Goal: Task Accomplishment & Management: Complete application form

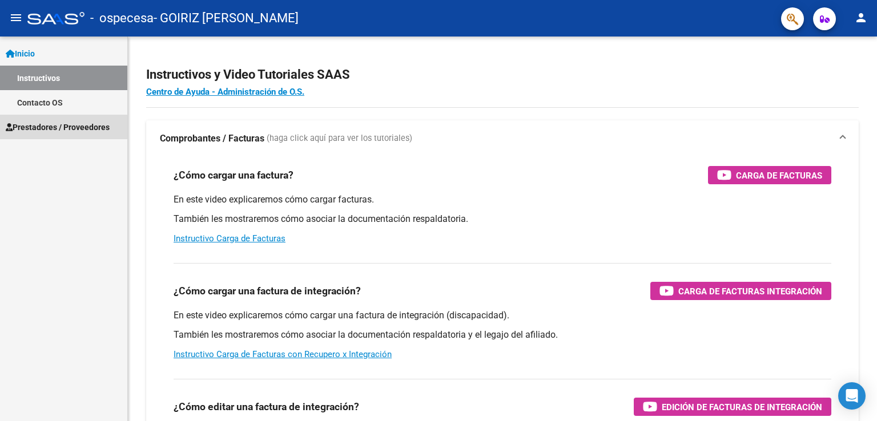
click at [35, 131] on span "Prestadores / Proveedores" at bounding box center [58, 127] width 104 height 13
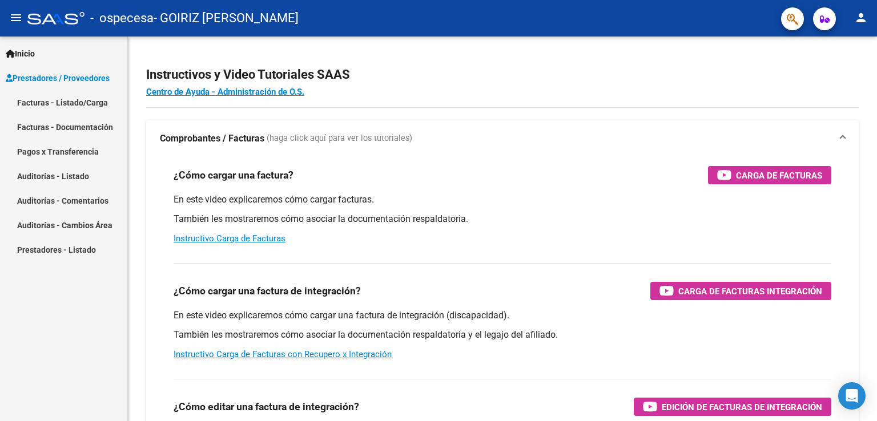
click at [74, 103] on link "Facturas - Listado/Carga" at bounding box center [63, 102] width 127 height 25
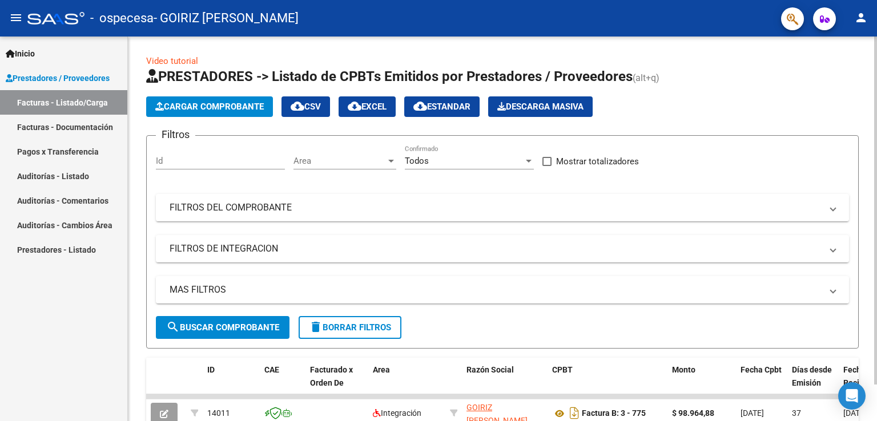
click at [183, 103] on span "Cargar Comprobante" at bounding box center [209, 107] width 109 height 10
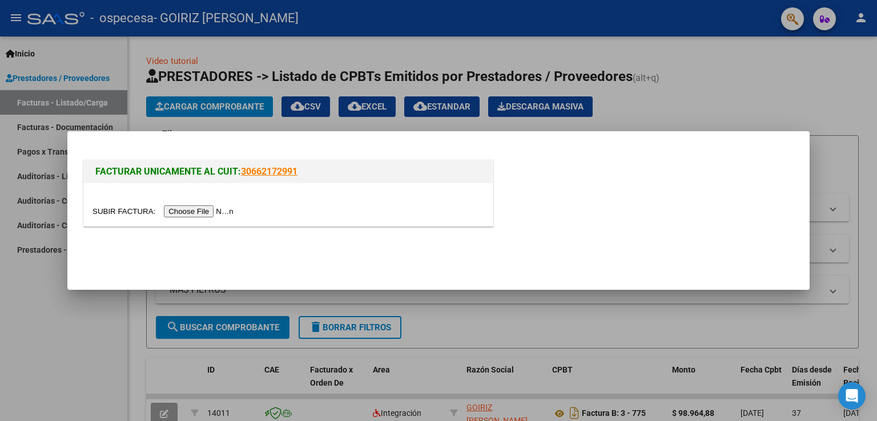
click at [221, 212] on input "file" at bounding box center [165, 212] width 144 height 12
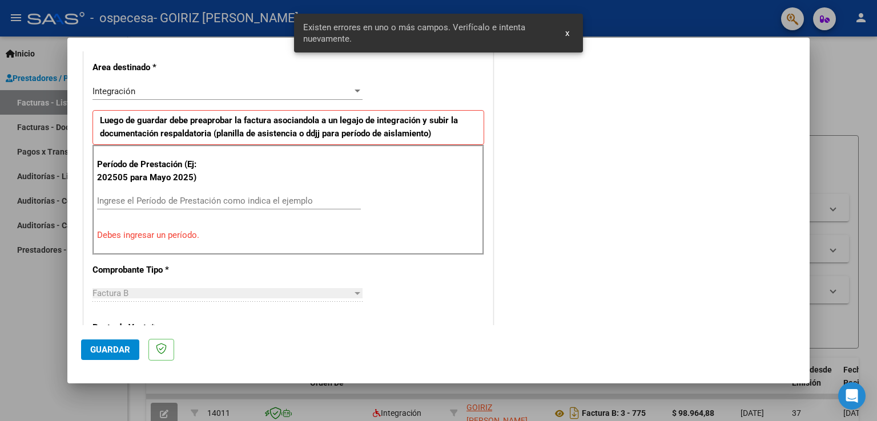
scroll to position [260, 0]
click at [288, 93] on div "Integración" at bounding box center [223, 91] width 260 height 10
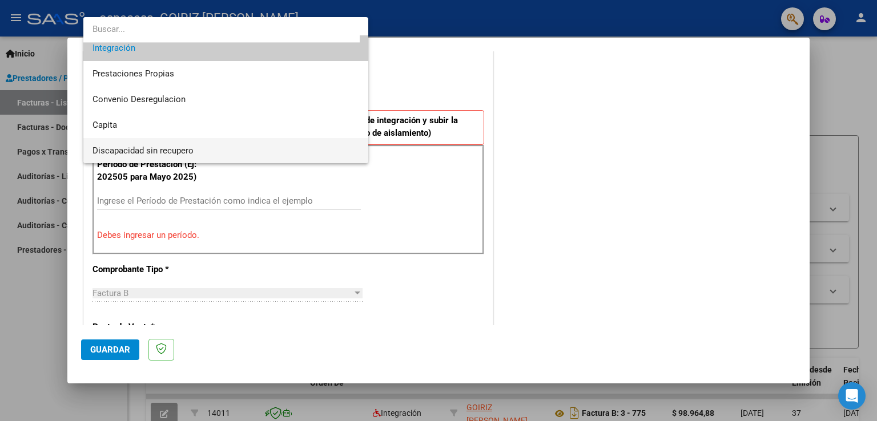
scroll to position [0, 0]
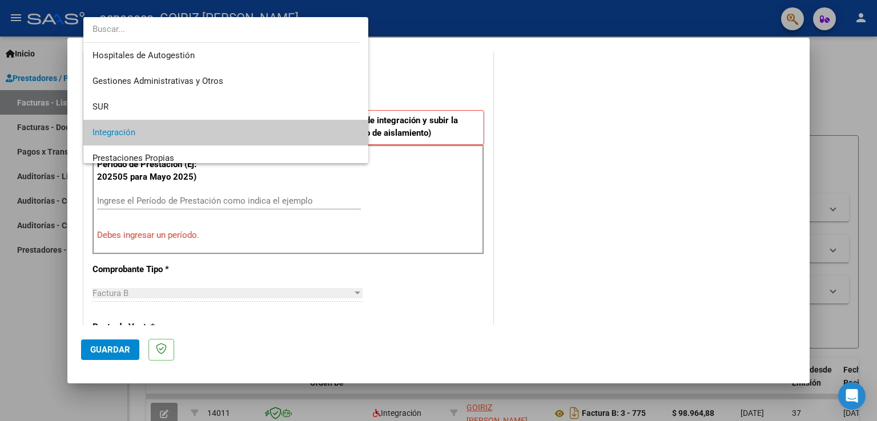
click at [217, 133] on span "Integración" at bounding box center [226, 133] width 267 height 26
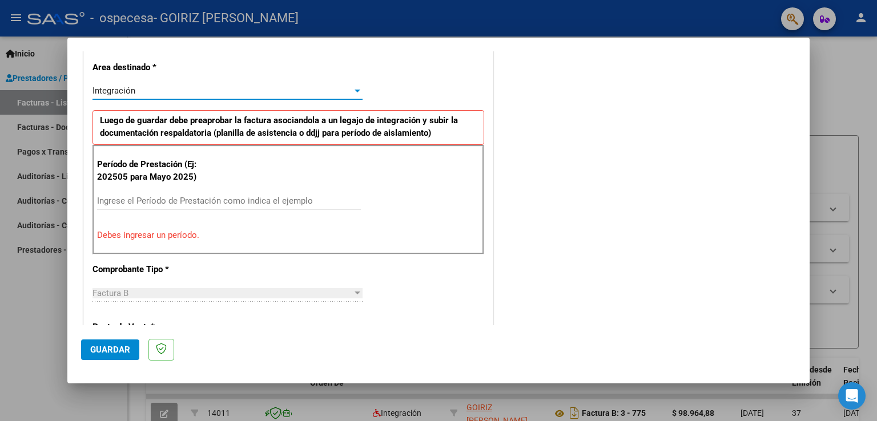
scroll to position [317, 0]
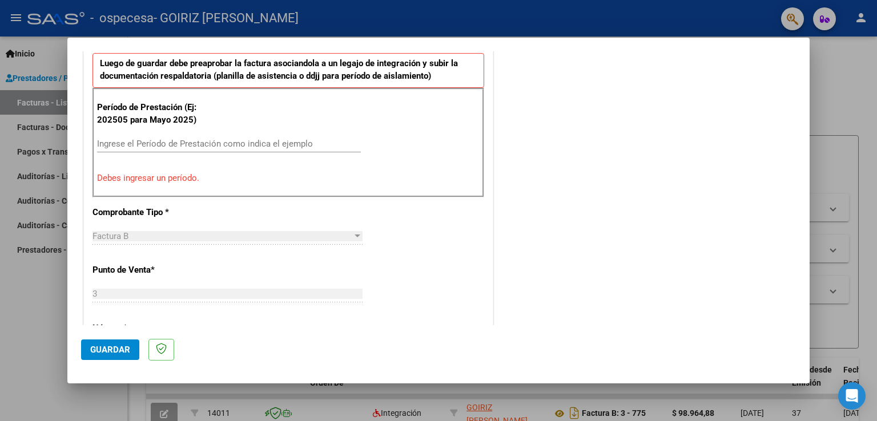
click at [190, 141] on input "Ingrese el Período de Prestación como indica el ejemplo" at bounding box center [229, 144] width 264 height 10
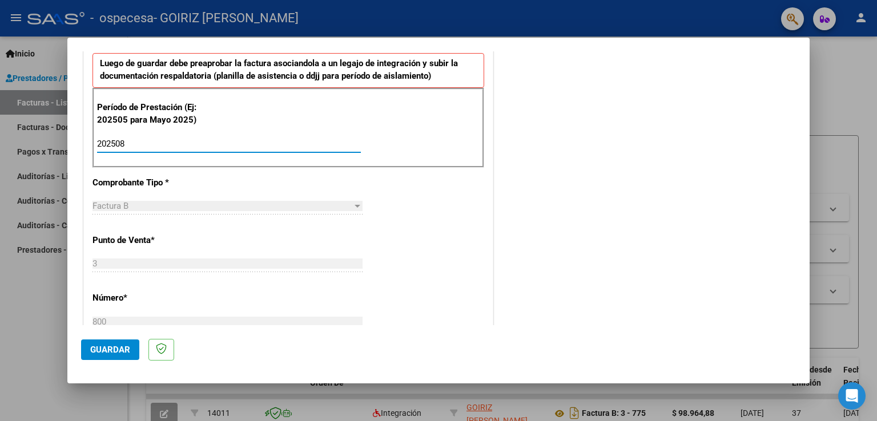
type input "202508"
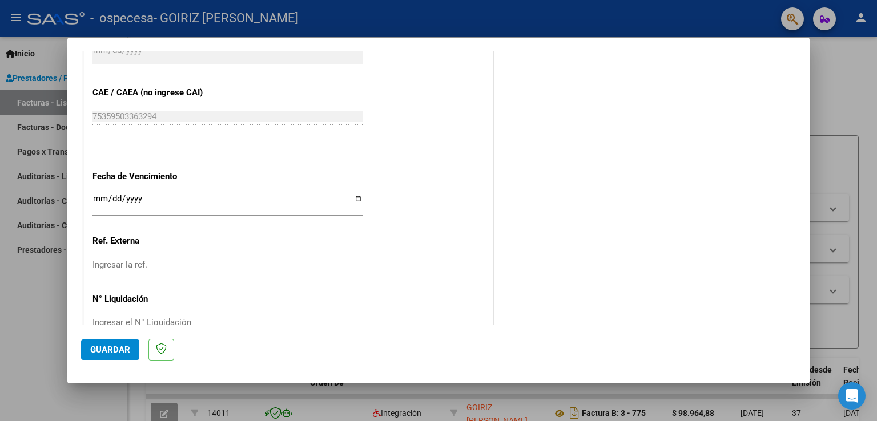
scroll to position [730, 0]
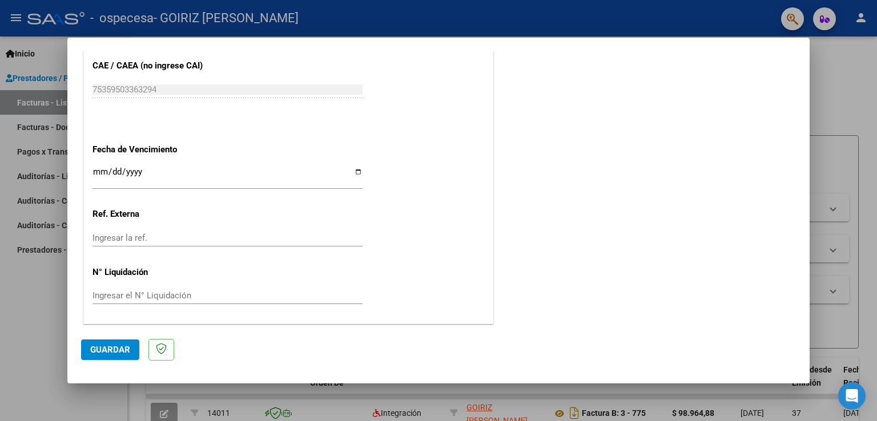
click at [358, 170] on input "Ingresar la fecha" at bounding box center [228, 176] width 270 height 18
type input "[DATE]"
click at [98, 343] on button "Guardar" at bounding box center [110, 350] width 58 height 21
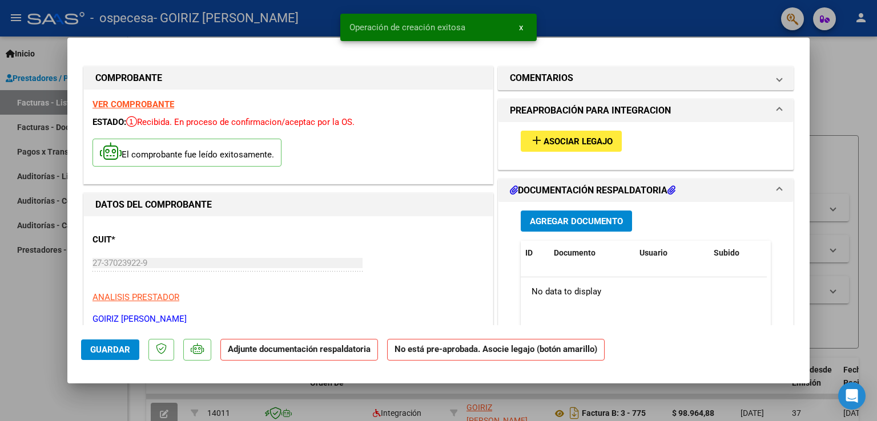
click at [588, 139] on span "Asociar Legajo" at bounding box center [578, 141] width 69 height 10
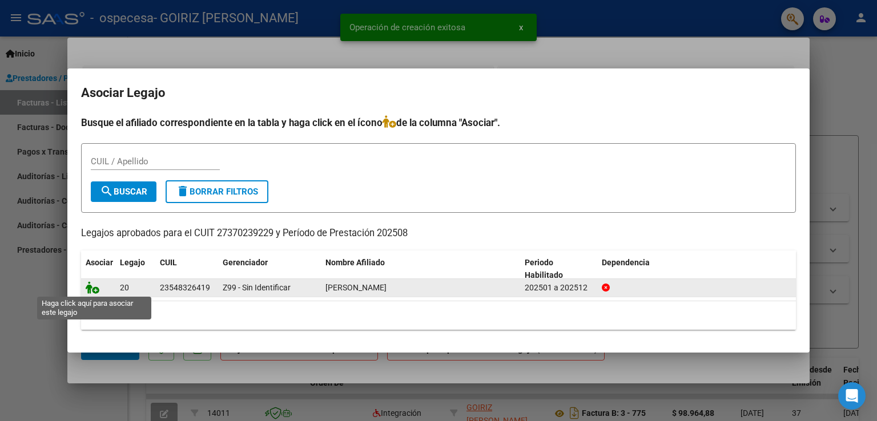
click at [87, 286] on icon at bounding box center [93, 288] width 14 height 13
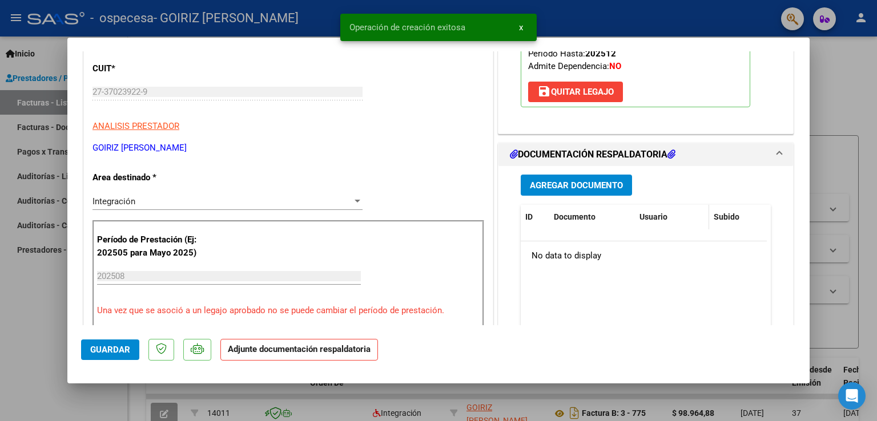
scroll to position [286, 0]
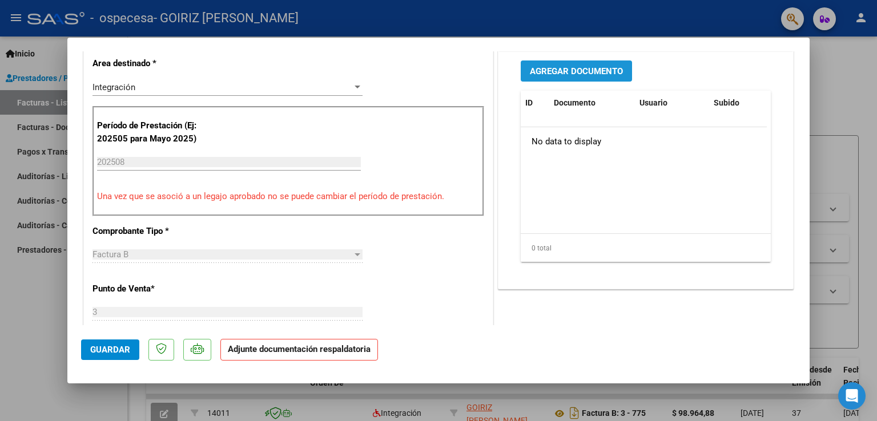
click at [587, 62] on button "Agregar Documento" at bounding box center [576, 71] width 111 height 21
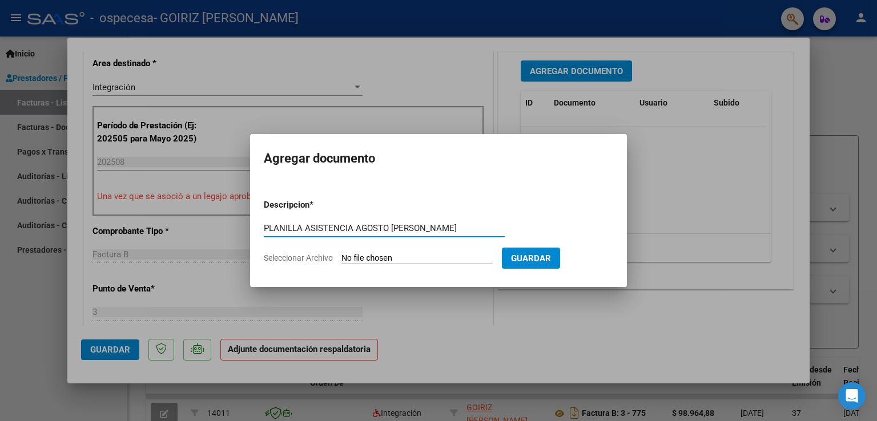
type input "PLANILLA ASISTENCIA AGOSTO [PERSON_NAME]"
click at [369, 260] on input "Seleccionar Archivo" at bounding box center [416, 259] width 151 height 11
type input "C:\fakepath\[PERSON_NAME][DATE].pdf"
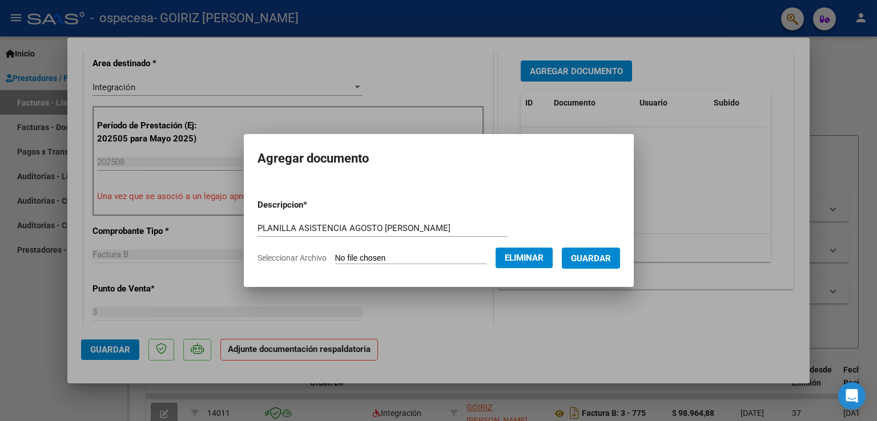
click at [594, 256] on span "Guardar" at bounding box center [591, 259] width 40 height 10
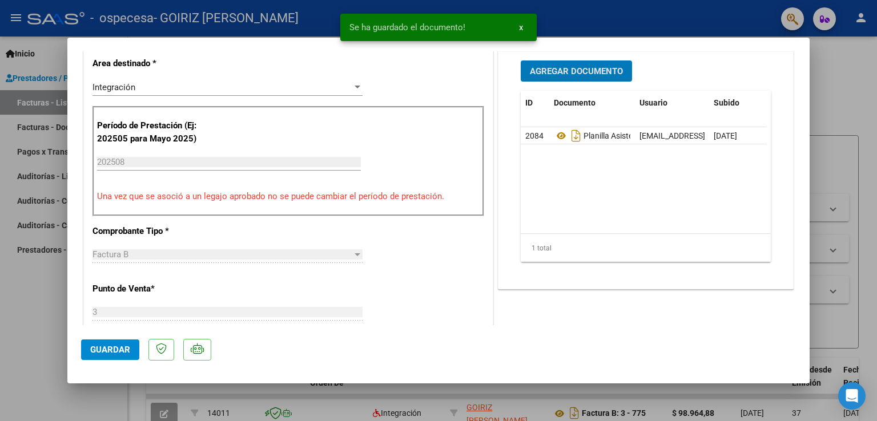
click at [96, 346] on span "Guardar" at bounding box center [110, 350] width 40 height 10
click at [10, 349] on div at bounding box center [438, 210] width 877 height 421
